Goal: Information Seeking & Learning: Learn about a topic

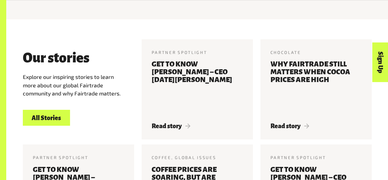
scroll to position [647, 0]
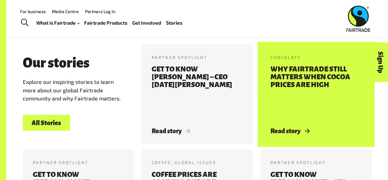
click at [285, 70] on h3 "Why Fairtrade still matters when cocoa prices are high" at bounding box center [316, 93] width 91 height 54
click at [289, 128] on span "Read story" at bounding box center [290, 131] width 39 height 7
click at [298, 102] on h3 "Why Fairtrade still matters when cocoa prices are high" at bounding box center [316, 93] width 91 height 54
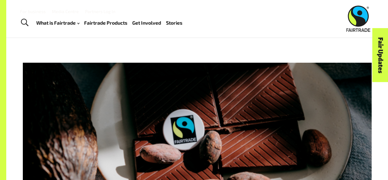
click at [113, 23] on link "Fairtrade Products" at bounding box center [105, 22] width 43 height 9
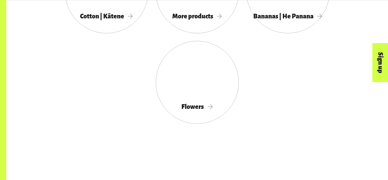
scroll to position [701, 0]
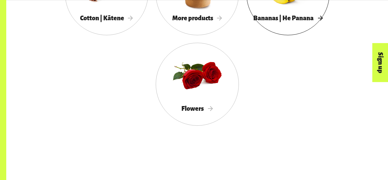
click at [307, 22] on div "Bananas | He Panana" at bounding box center [287, 18] width 83 height 13
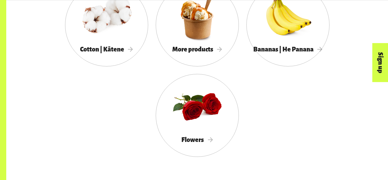
scroll to position [669, 0]
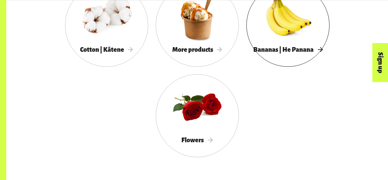
click at [271, 22] on div at bounding box center [287, 16] width 83 height 54
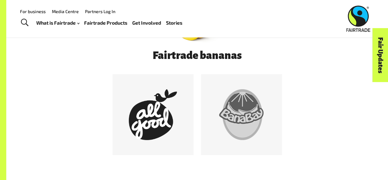
scroll to position [300, 0]
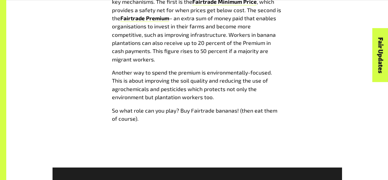
scroll to position [650, 0]
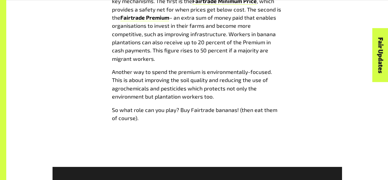
drag, startPoint x: 198, startPoint y: 43, endPoint x: 271, endPoint y: 50, distance: 73.5
click at [271, 50] on span "– an extra sum of money paid that enables organisations to invest in their farm…" at bounding box center [194, 38] width 164 height 48
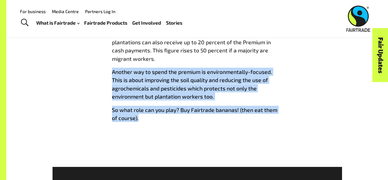
drag, startPoint x: 112, startPoint y: 64, endPoint x: 271, endPoint y: 108, distance: 164.7
click at [271, 108] on span "Bananas are a staple food for millions of people and a major export that forms …" at bounding box center [197, 5] width 171 height 234
click at [181, 110] on p "So what role can you play? Buy Fairtrade bananas! (then eat them of course)." at bounding box center [197, 114] width 171 height 17
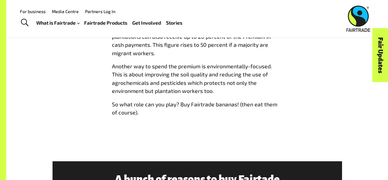
scroll to position [654, 0]
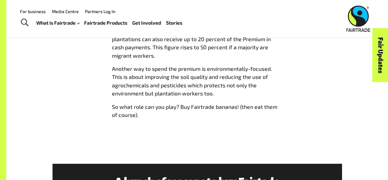
click at [103, 25] on link "Fairtrade Products" at bounding box center [105, 22] width 43 height 9
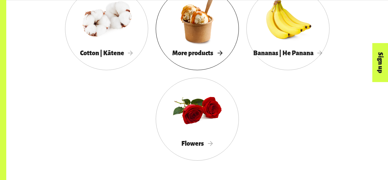
scroll to position [665, 0]
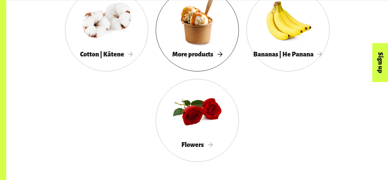
click at [192, 143] on span "Flowers" at bounding box center [197, 145] width 32 height 7
